Goal: Check status: Check status

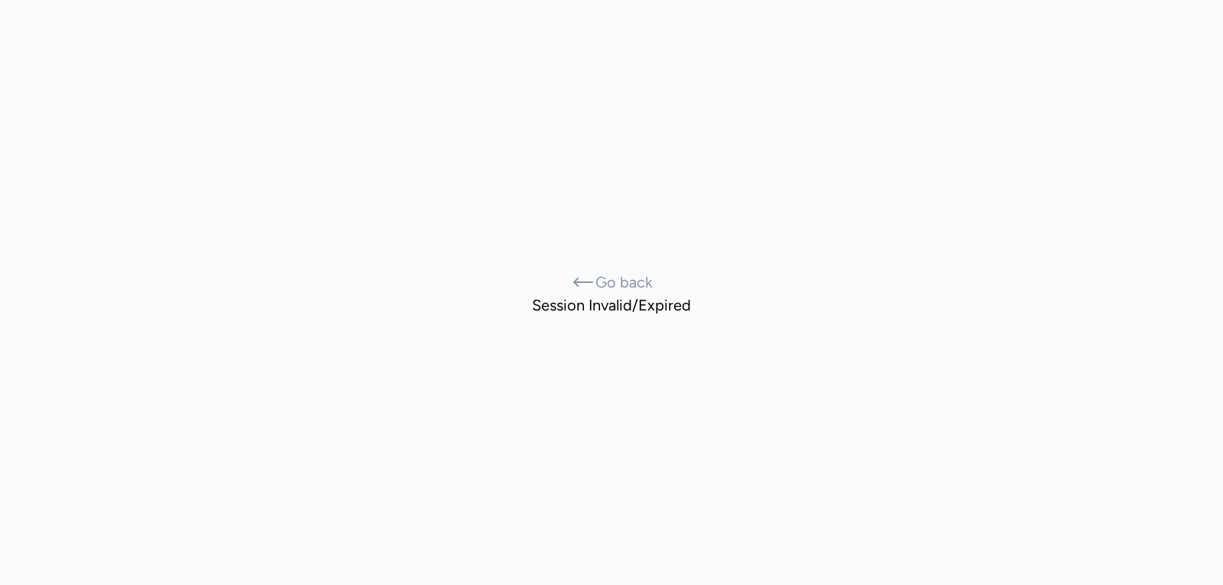
click at [623, 283] on span "Go back" at bounding box center [623, 281] width 57 height 21
click at [621, 287] on span "Go back" at bounding box center [623, 281] width 57 height 21
